Goal: Check status: Check status

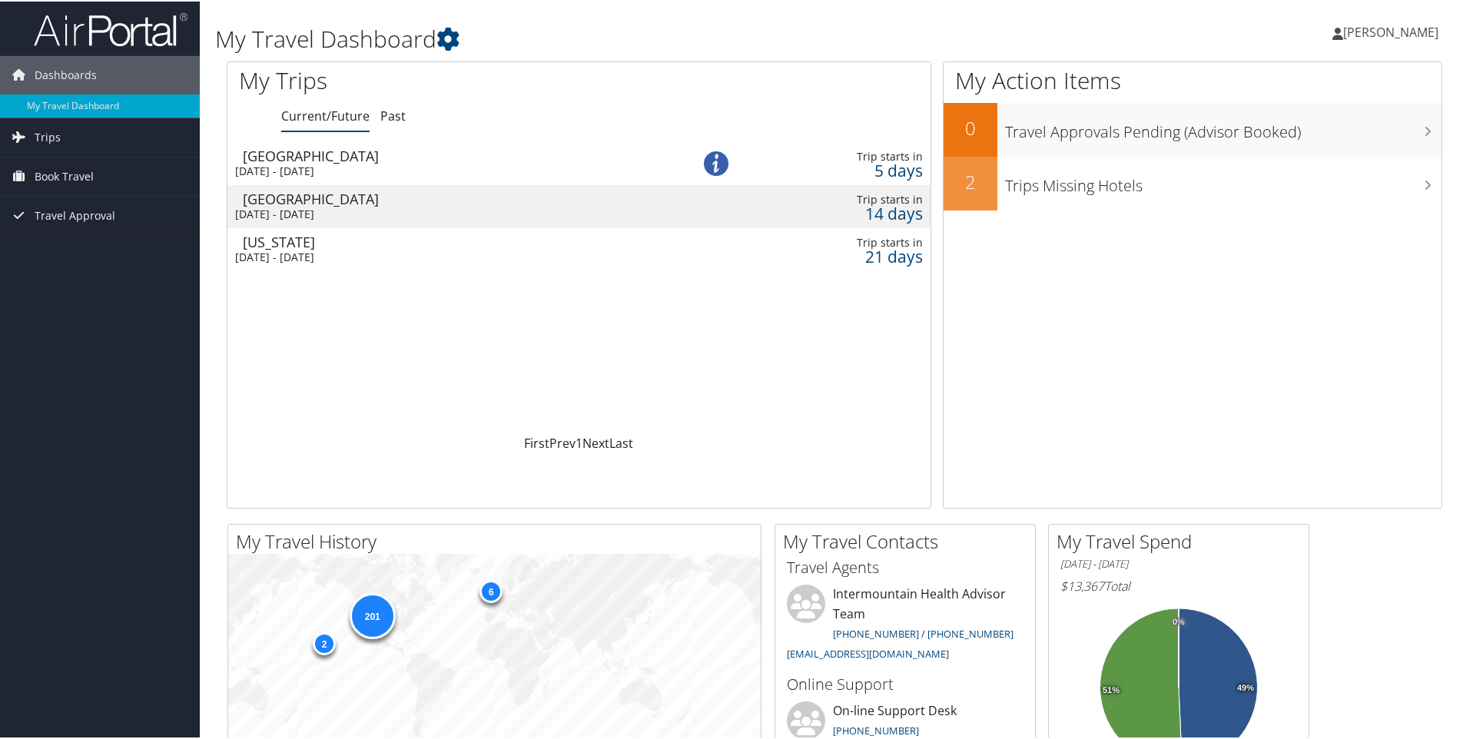
click at [365, 164] on div "[DATE] - [DATE]" at bounding box center [443, 170] width 416 height 14
click at [375, 209] on div "[DATE] - [DATE]" at bounding box center [443, 213] width 416 height 14
click at [390, 254] on div "[DATE] - [DATE]" at bounding box center [443, 256] width 416 height 14
click at [109, 171] on link "Book Travel" at bounding box center [100, 175] width 200 height 38
click at [84, 249] on link "Book/Manage Online Trips" at bounding box center [100, 252] width 200 height 23
